Goal: Task Accomplishment & Management: Use online tool/utility

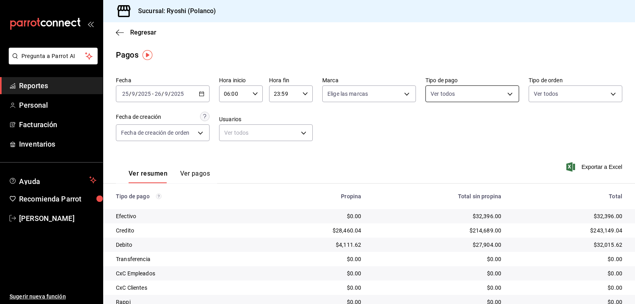
click at [507, 94] on body "Pregunta a Parrot AI Reportes Personal Facturación Inventarios Ayuda Recomienda…" at bounding box center [317, 152] width 635 height 304
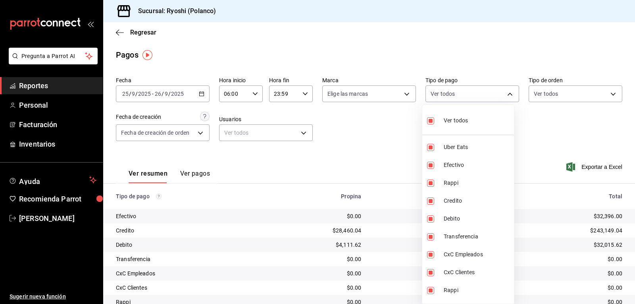
click at [432, 121] on input "checkbox" at bounding box center [430, 120] width 7 height 7
checkbox input "false"
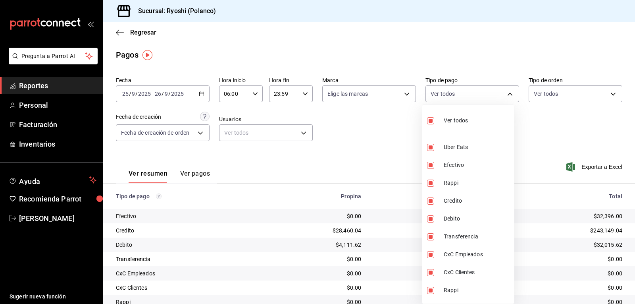
checkbox input "false"
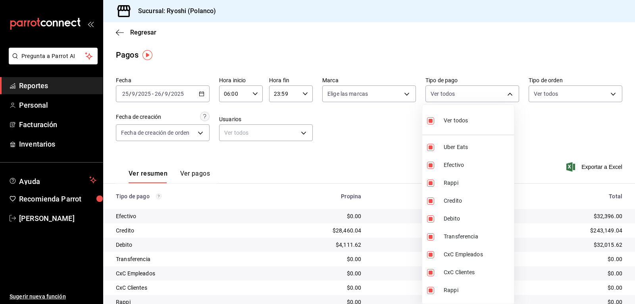
checkbox input "false"
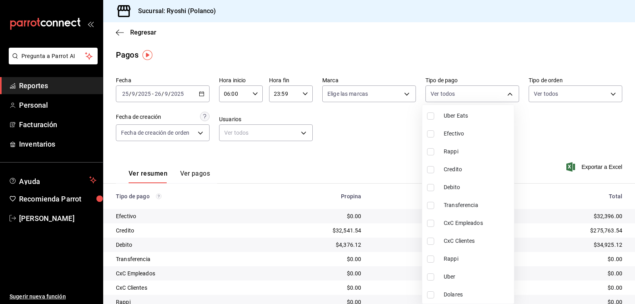
click at [430, 168] on input "checkbox" at bounding box center [430, 169] width 7 height 7
checkbox input "true"
type input "9b0685d2-7f5d-4ede-a6b4-58a2ffcbf3cd"
click at [432, 184] on input "checkbox" at bounding box center [430, 187] width 7 height 7
checkbox input "true"
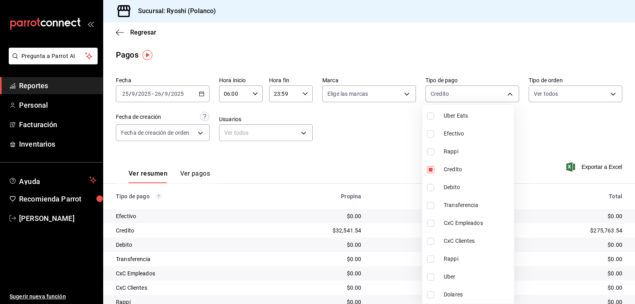
type input "9b0685d2-7f5d-4ede-a6b4-58a2ffcbf3cd,4fc1f123-1106-4d46-a6dc-4994d0550367"
click at [389, 176] on div at bounding box center [317, 152] width 635 height 304
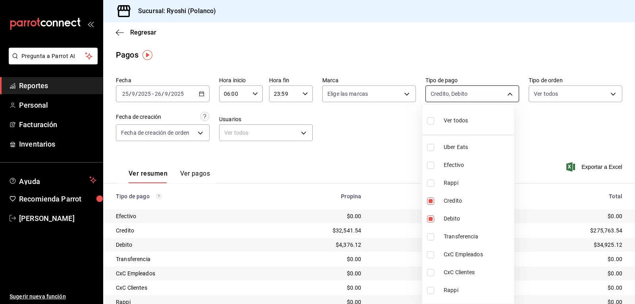
click at [505, 94] on body "Pregunta a Parrot AI Reportes Personal Facturación Inventarios Ayuda Recomienda…" at bounding box center [317, 152] width 635 height 304
click at [429, 122] on input "checkbox" at bounding box center [430, 120] width 7 height 7
checkbox input "true"
type input "05751dd8-6818-4a8c-b9fb-c7f7071b72fb,789b4605-08e0-4dfe-9865-94468e2c17aa,03400…"
checkbox input "true"
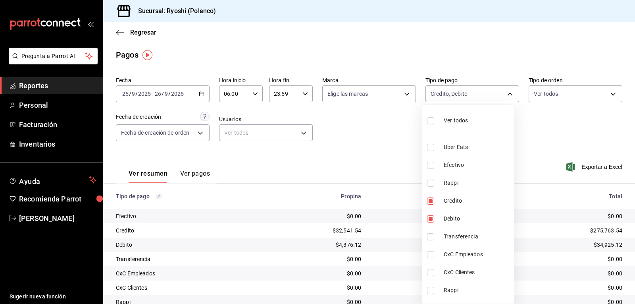
checkbox input "true"
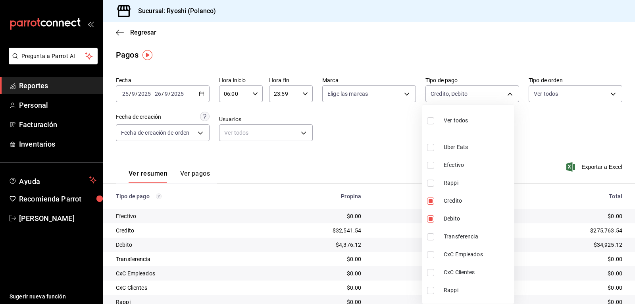
checkbox input "true"
click at [394, 161] on div at bounding box center [317, 152] width 635 height 304
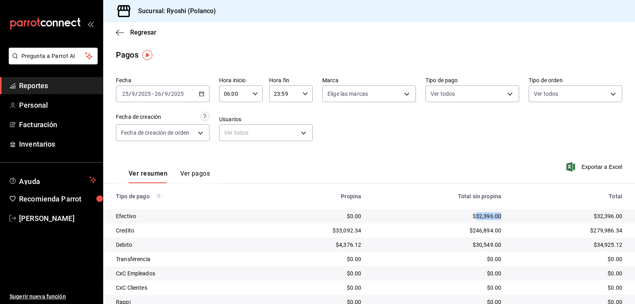
drag, startPoint x: 471, startPoint y: 217, endPoint x: 494, endPoint y: 215, distance: 22.3
click at [497, 215] on td "$32,396.00" at bounding box center [437, 216] width 140 height 14
copy div "32,396.00"
click at [506, 92] on body "Pregunta a Parrot AI Reportes Personal Facturación Inventarios Ayuda Recomienda…" at bounding box center [317, 152] width 635 height 304
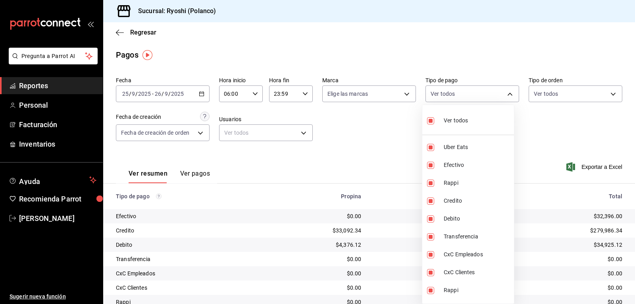
click at [436, 117] on label at bounding box center [432, 121] width 10 height 12
click at [434, 117] on input "checkbox" at bounding box center [430, 120] width 7 height 7
checkbox input "true"
type input "05751dd8-6818-4a8c-b9fb-c7f7071b72fb,789b4605-08e0-4dfe-9865-94468e2c17aa,03400…"
checkbox input "true"
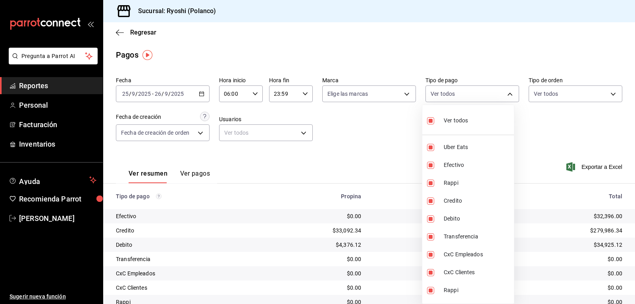
checkbox input "true"
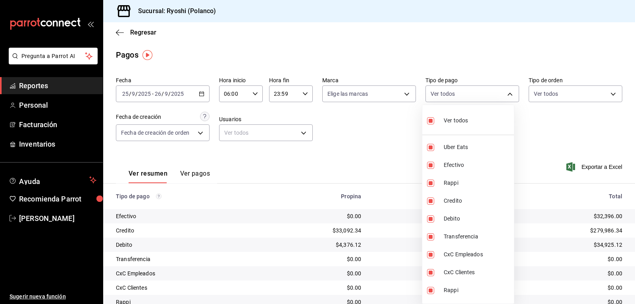
checkbox input "true"
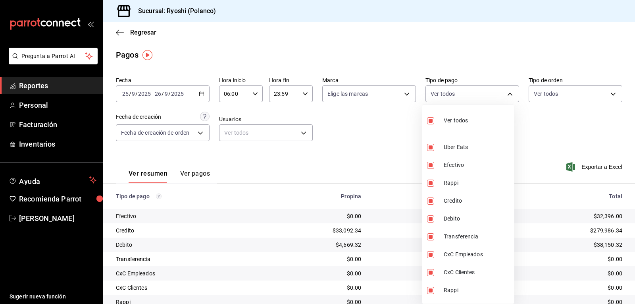
click at [432, 123] on input "checkbox" at bounding box center [430, 120] width 7 height 7
checkbox input "false"
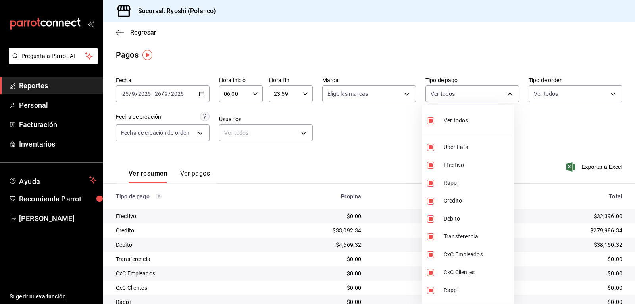
checkbox input "false"
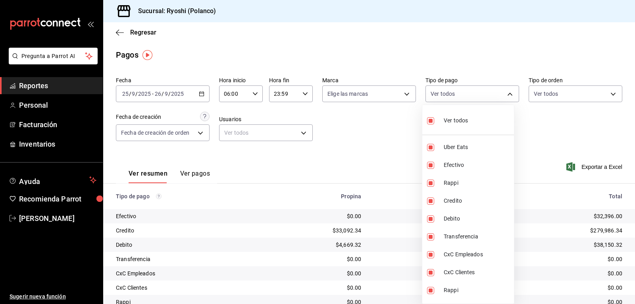
checkbox input "false"
click at [432, 201] on input "checkbox" at bounding box center [430, 200] width 7 height 7
checkbox input "true"
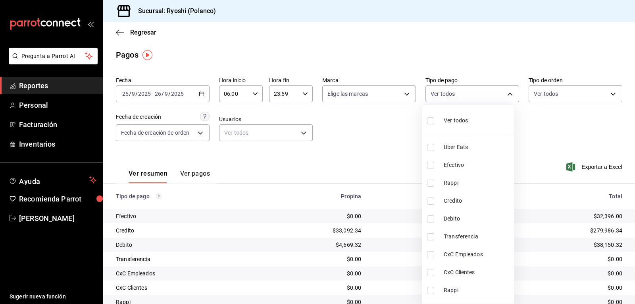
type input "9b0685d2-7f5d-4ede-a6b4-58a2ffcbf3cd"
click at [431, 217] on input "checkbox" at bounding box center [430, 218] width 7 height 7
checkbox input "true"
type input "9b0685d2-7f5d-4ede-a6b4-58a2ffcbf3cd,4fc1f123-1106-4d46-a6dc-4994d0550367"
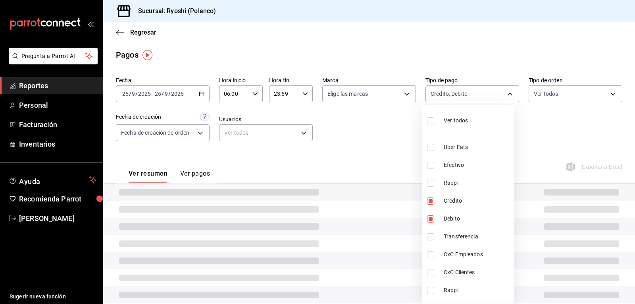
click at [404, 214] on div at bounding box center [317, 152] width 635 height 304
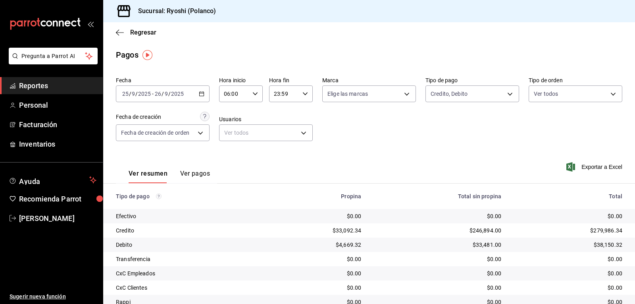
click at [421, 233] on div "$246,894.00" at bounding box center [437, 230] width 127 height 8
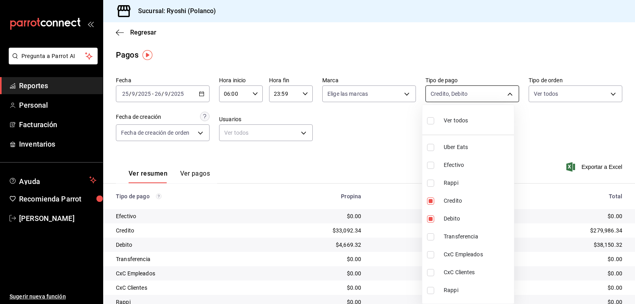
click at [503, 92] on body "Pregunta a Parrot AI Reportes Personal Facturación Inventarios Ayuda Recomienda…" at bounding box center [317, 152] width 635 height 304
click at [428, 121] on input "checkbox" at bounding box center [430, 120] width 7 height 7
checkbox input "true"
type input "05751dd8-6818-4a8c-b9fb-c7f7071b72fb,789b4605-08e0-4dfe-9865-94468e2c17aa,03400…"
checkbox input "true"
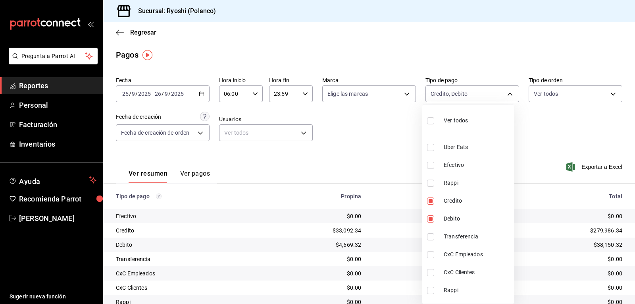
checkbox input "true"
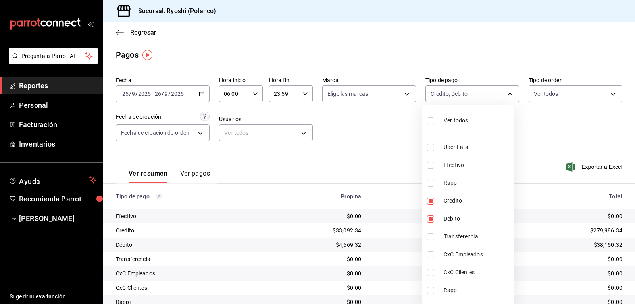
checkbox input "true"
click at [405, 149] on div at bounding box center [317, 152] width 635 height 304
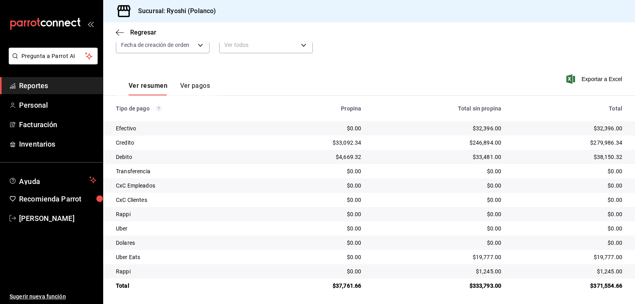
scroll to position [90, 0]
